Goal: Task Accomplishment & Management: Complete application form

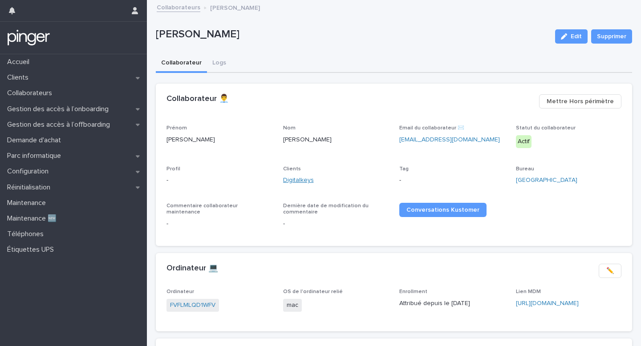
click at [296, 182] on link "Digitalkeys" at bounding box center [298, 180] width 31 height 9
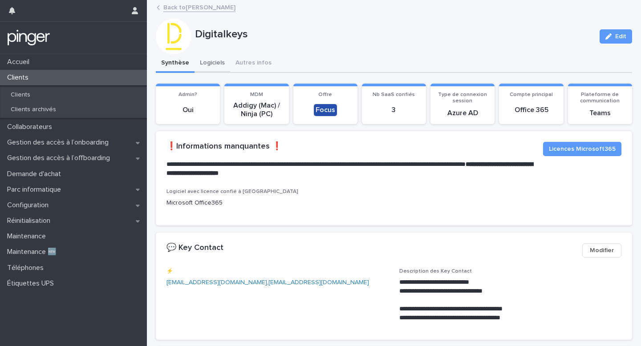
click at [209, 68] on button "Logiciels" at bounding box center [212, 63] width 36 height 19
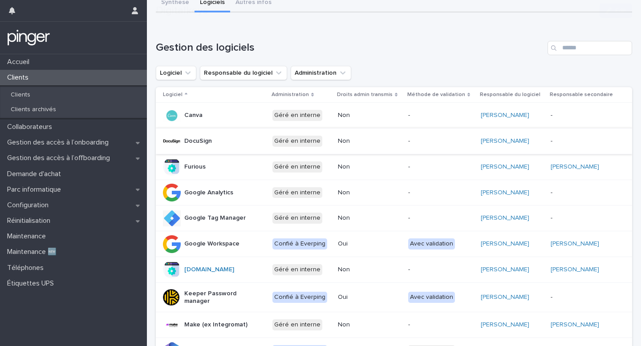
scroll to position [65, 0]
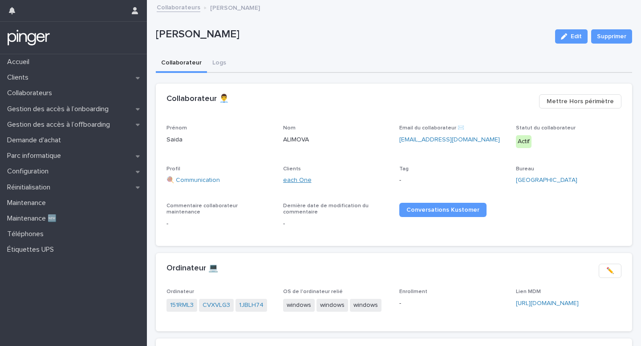
click at [294, 182] on link "each One" at bounding box center [297, 180] width 28 height 9
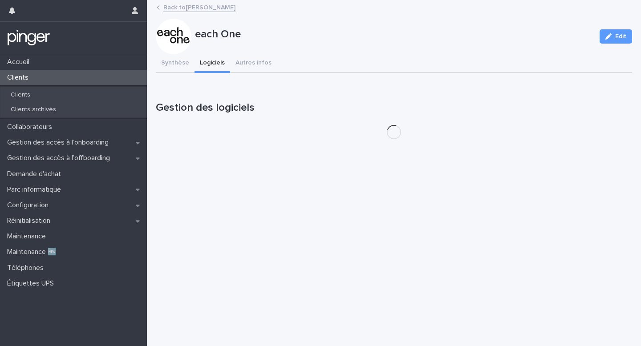
click at [209, 61] on button "Logiciels" at bounding box center [212, 63] width 36 height 19
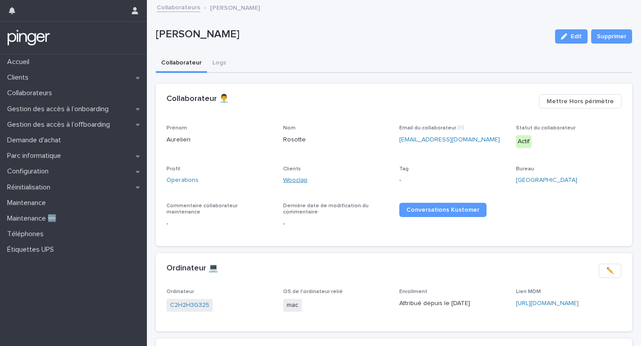
click at [296, 180] on link "Wooclap" at bounding box center [295, 180] width 24 height 9
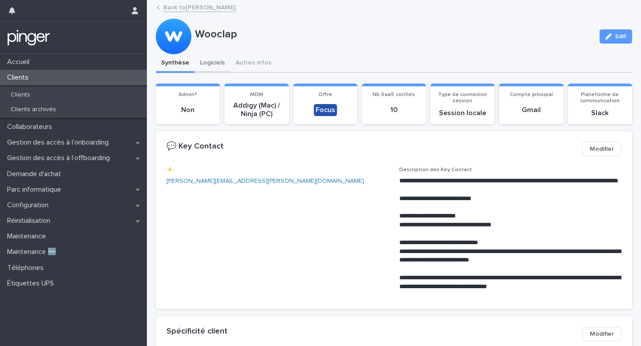
click at [213, 56] on button "Logiciels" at bounding box center [212, 63] width 36 height 19
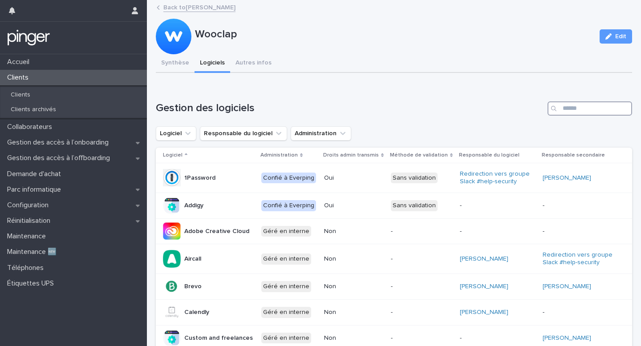
click at [564, 113] on input "Search" at bounding box center [589, 108] width 85 height 14
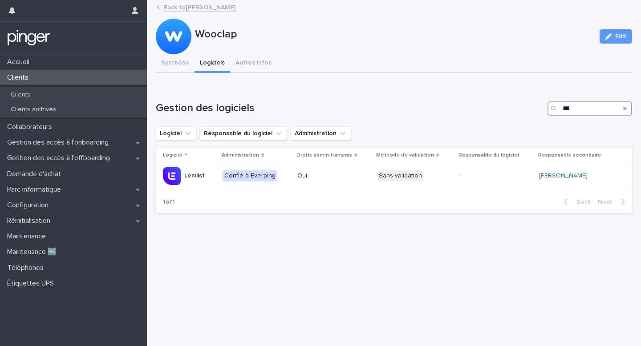
type input "***"
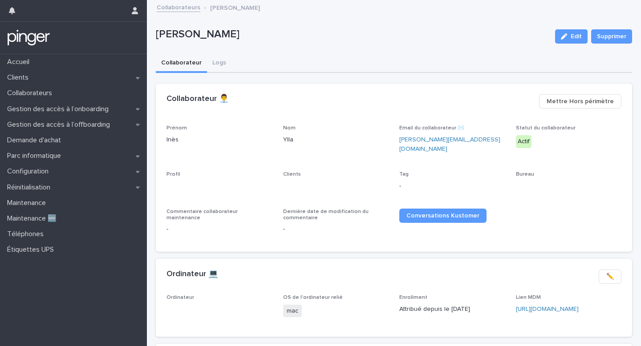
click at [200, 263] on div "Ordinateur 💻 ✏️" at bounding box center [394, 277] width 476 height 36
click at [175, 307] on link "K54X0DKWQM" at bounding box center [191, 311] width 42 height 9
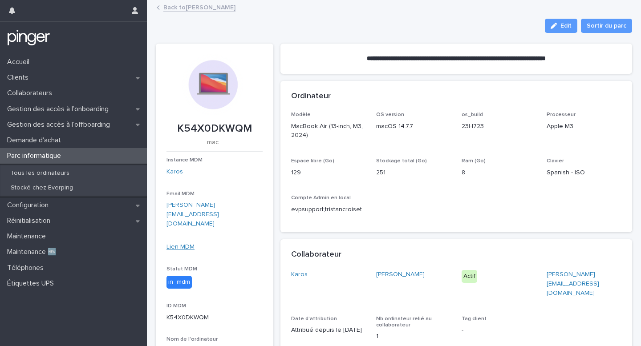
click at [185, 244] on link "Lien MDM" at bounding box center [180, 247] width 28 height 6
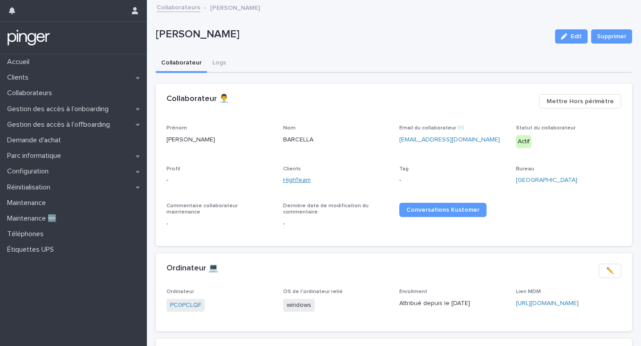
click at [293, 179] on link "HighTeam" at bounding box center [297, 180] width 28 height 9
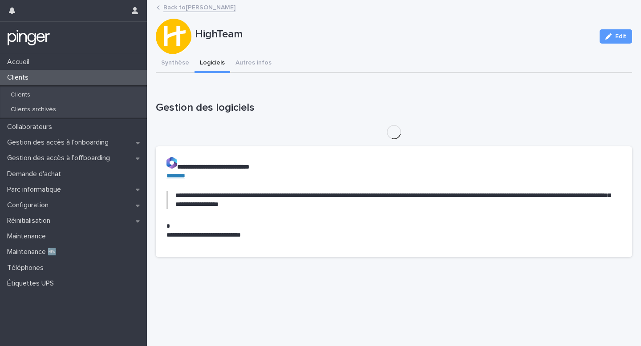
click at [215, 63] on button "Logiciels" at bounding box center [212, 63] width 36 height 19
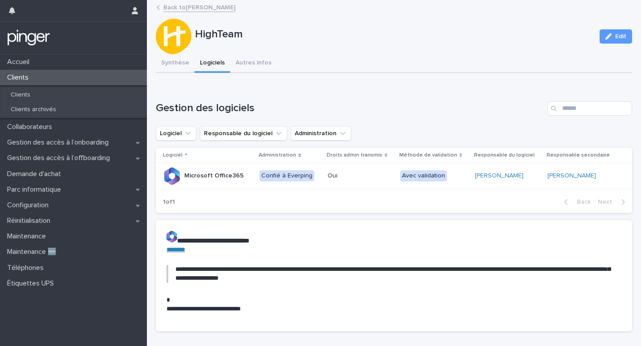
click at [324, 100] on div "Loading... Saving… Gestion des logiciels Logiciel Responsable du logiciel Admin…" at bounding box center [394, 152] width 476 height 137
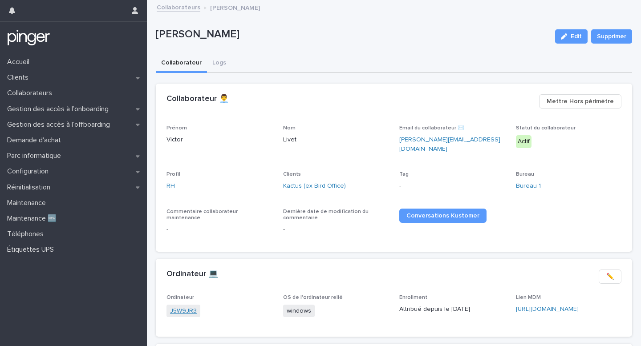
click at [185, 307] on link "J5W9JR3" at bounding box center [183, 311] width 27 height 9
click at [317, 182] on link "Kactus (ex Bird Office)" at bounding box center [314, 186] width 63 height 9
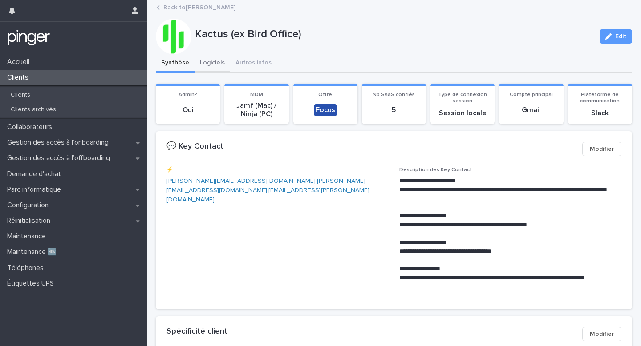
click at [208, 69] on button "Logiciels" at bounding box center [212, 63] width 36 height 19
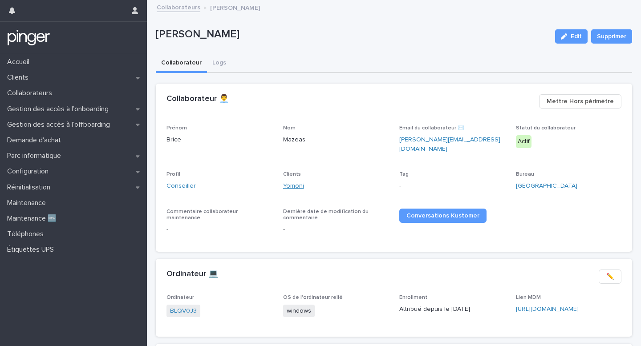
click at [293, 182] on link "Yomoni" at bounding box center [293, 186] width 21 height 9
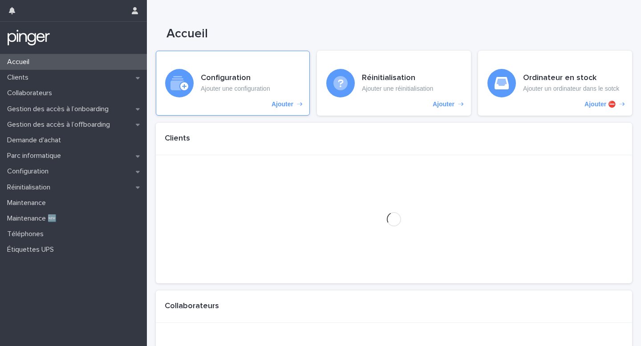
click at [241, 88] on p "Ajouter une configuration" at bounding box center [235, 89] width 69 height 8
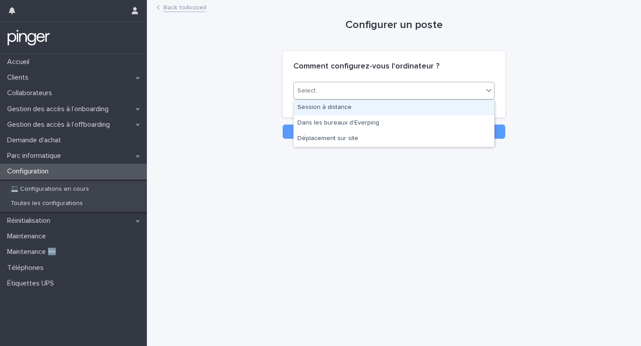
click at [336, 90] on div "Select..." at bounding box center [388, 91] width 189 height 15
click at [333, 107] on div "Session à distance" at bounding box center [394, 108] width 200 height 16
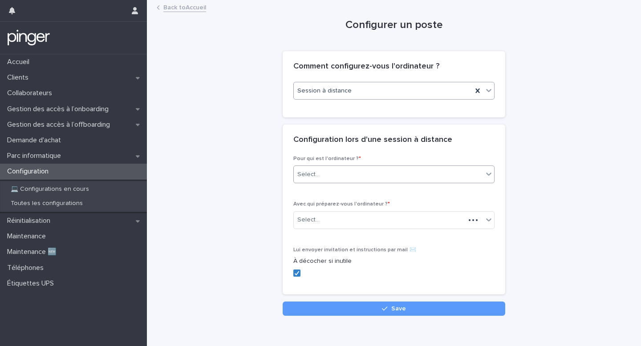
click at [311, 175] on div "Select..." at bounding box center [308, 174] width 22 height 9
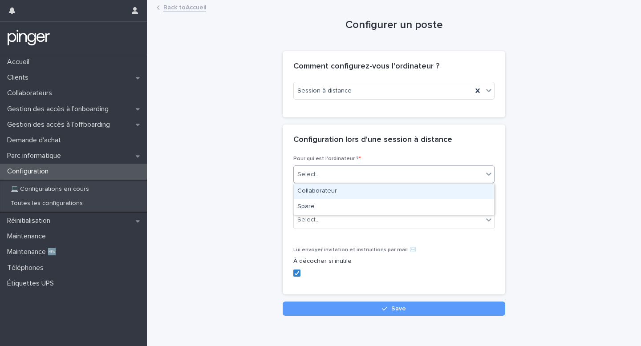
click at [314, 192] on div "Collaborateur" at bounding box center [394, 192] width 200 height 16
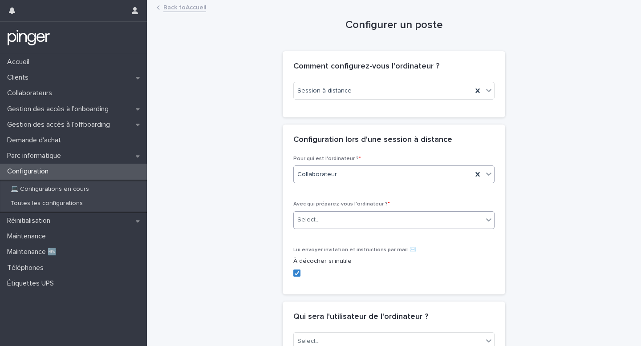
click at [319, 219] on div "Select..." at bounding box center [388, 220] width 189 height 15
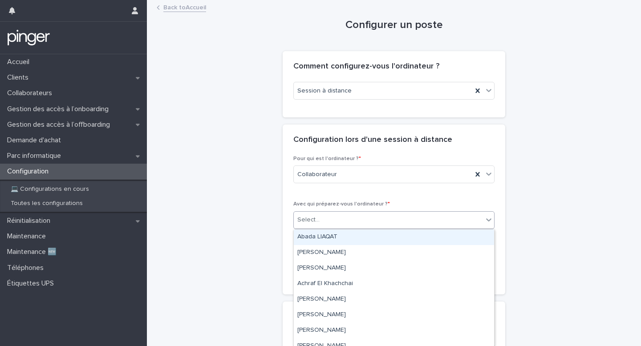
paste input "**********"
type input "******"
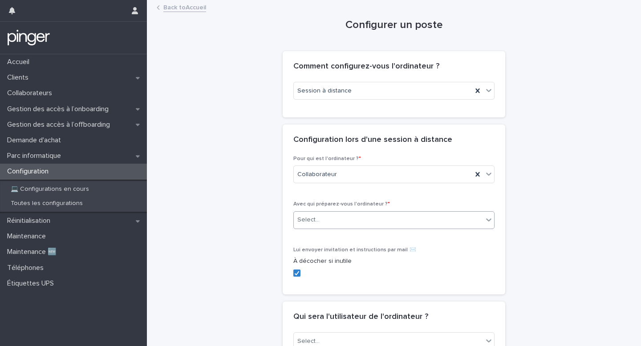
click at [330, 227] on div "Select..." at bounding box center [388, 220] width 189 height 15
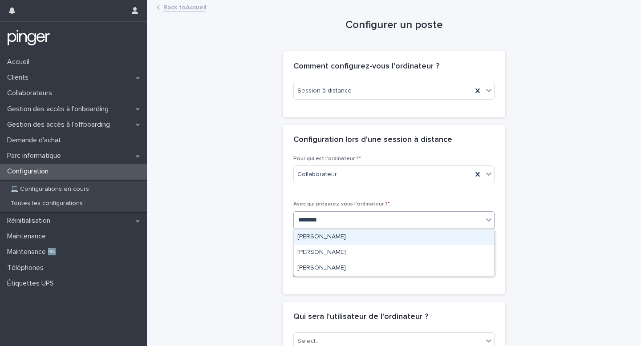
type input "*********"
click at [328, 235] on div "Claire Faureau" at bounding box center [394, 238] width 200 height 16
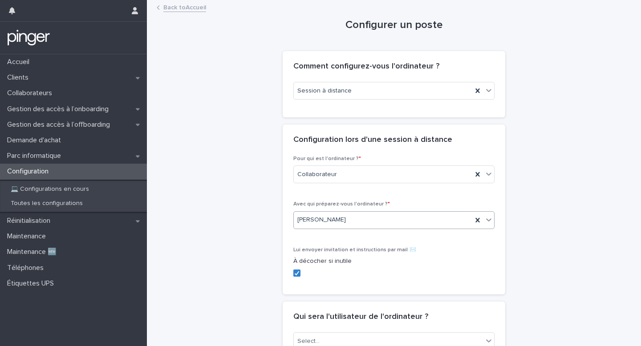
scroll to position [64, 0]
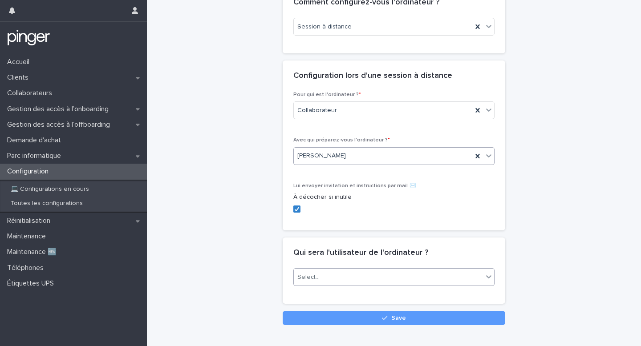
click at [336, 283] on div "Select..." at bounding box center [388, 277] width 189 height 15
type input "**********"
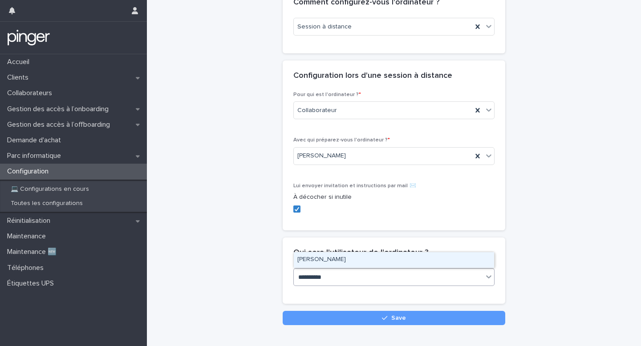
click at [343, 262] on div "Claire Faureau" at bounding box center [394, 260] width 200 height 16
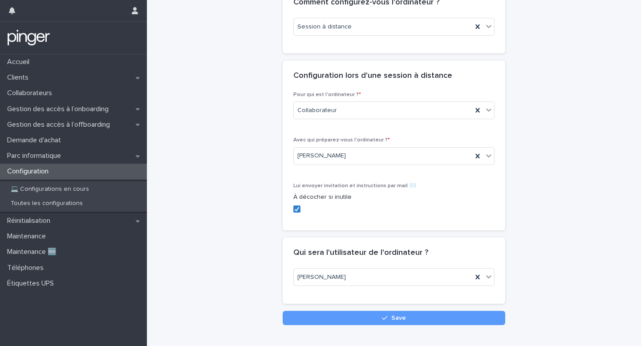
click at [380, 328] on div "Loading... Saving… Loading... Saving… Configurer un poste Loading... Saving… Lo…" at bounding box center [393, 142] width 485 height 411
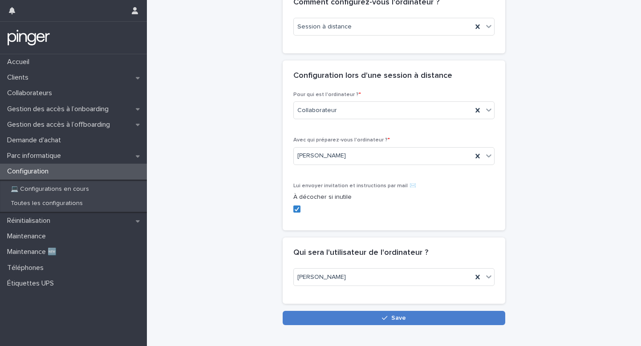
click at [384, 322] on button "Save" at bounding box center [394, 318] width 223 height 14
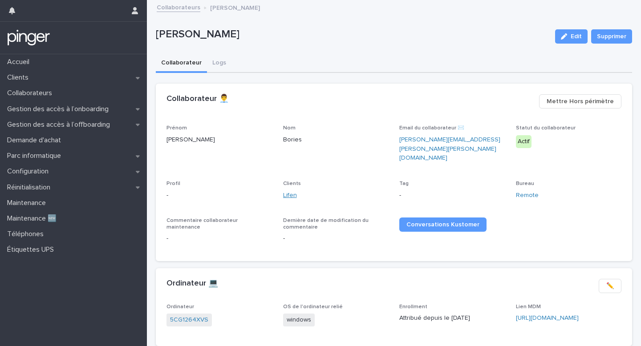
click at [283, 191] on link "Lifen" at bounding box center [290, 195] width 14 height 9
